Goal: Task Accomplishment & Management: Use online tool/utility

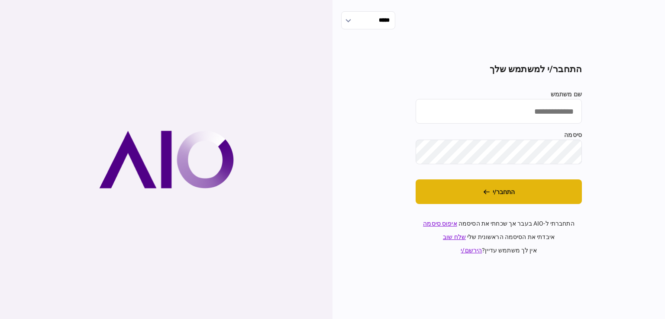
type input "*********"
click at [466, 193] on button "התחבר/י" at bounding box center [498, 192] width 166 height 25
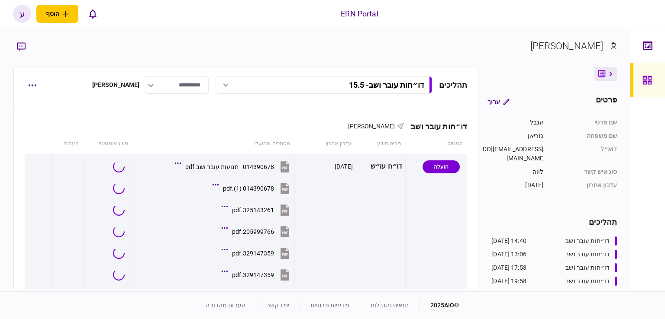
click at [219, 85] on div at bounding box center [225, 85] width 13 height 3
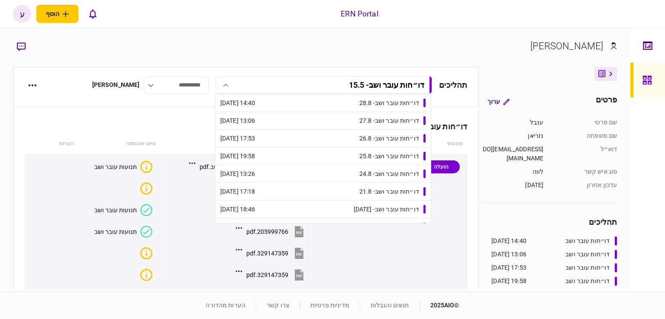
click at [255, 104] on div "14:40 28/08/2025" at bounding box center [237, 103] width 35 height 9
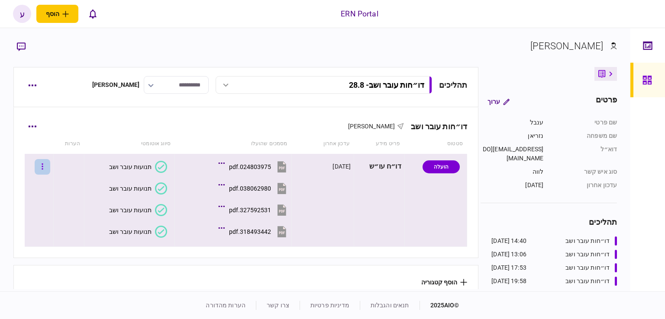
click at [46, 167] on button "button" at bounding box center [43, 167] width 16 height 16
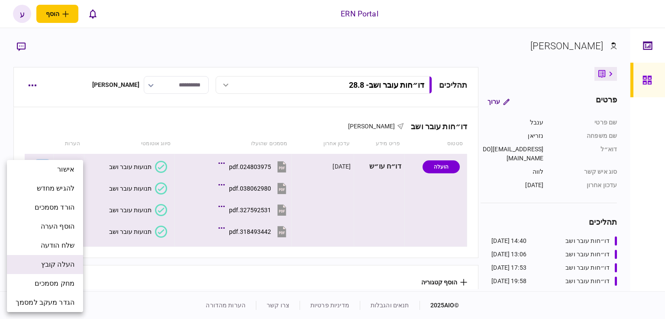
click at [60, 260] on span "העלה קובץ" at bounding box center [57, 265] width 33 height 10
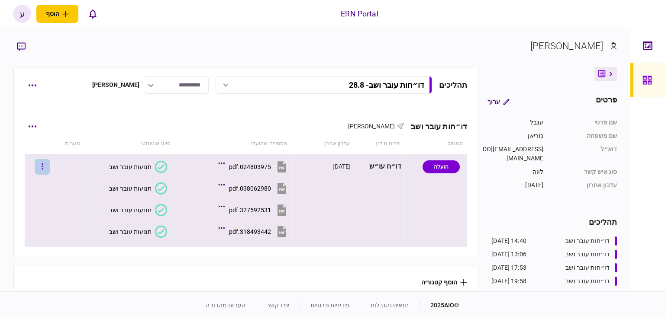
click at [50, 169] on button "button" at bounding box center [43, 167] width 16 height 16
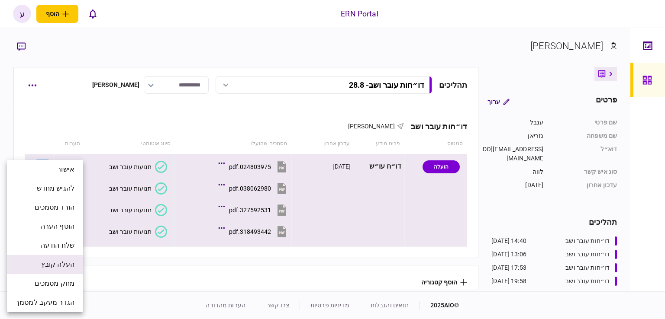
click at [65, 260] on span "העלה קובץ" at bounding box center [57, 265] width 33 height 10
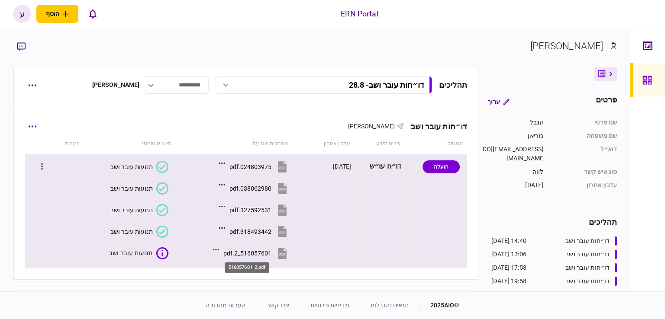
click at [258, 252] on div "516057601_2.pdf" at bounding box center [247, 253] width 48 height 7
click at [137, 255] on div "תנועות עובר ושב" at bounding box center [130, 253] width 42 height 7
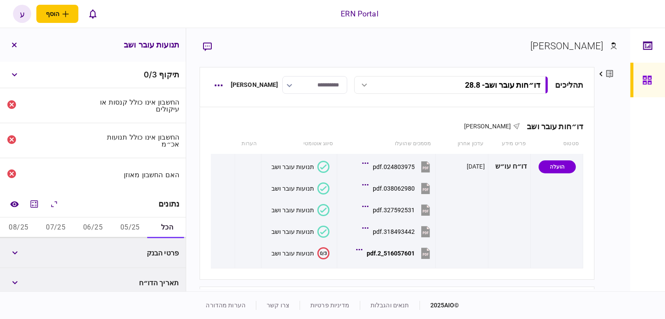
click at [242, 46] on section "[PERSON_NAME]" at bounding box center [409, 53] width 418 height 28
